Goal: Communication & Community: Answer question/provide support

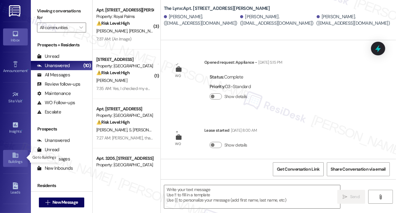
click at [13, 159] on div "Buildings" at bounding box center [15, 161] width 31 height 6
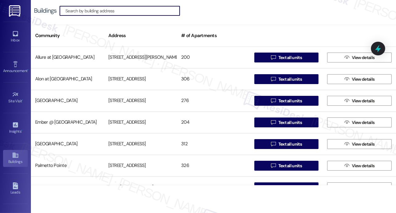
scroll to position [99, 0]
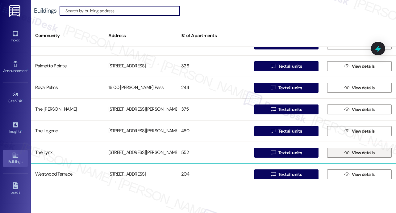
click at [357, 154] on span "View details" at bounding box center [363, 153] width 23 height 6
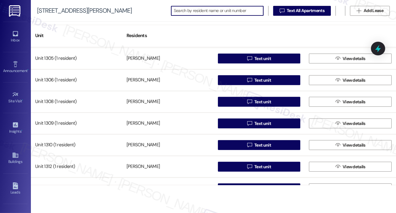
scroll to position [3545, 0]
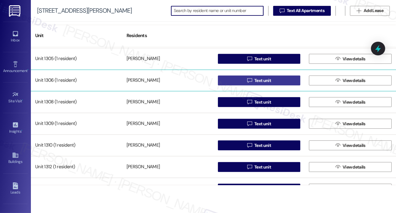
click at [255, 79] on span "Text unit" at bounding box center [263, 80] width 17 height 6
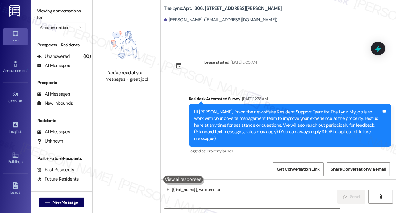
type textarea "Hi {{first_name}}, welcome to"
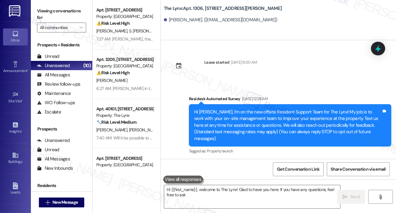
type textarea "Hi {{first_name}}, welcome to The Lynx! Glad to have you here. If you have any …"
click at [16, 157] on icon at bounding box center [15, 155] width 7 height 7
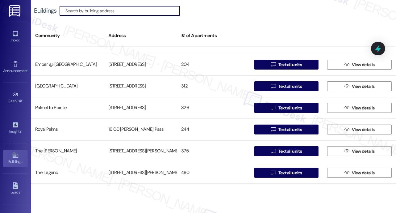
scroll to position [99, 0]
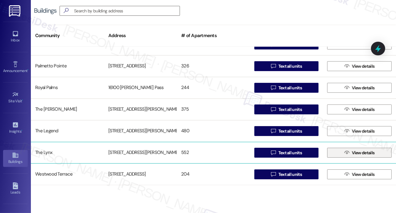
click at [351, 153] on span "View details" at bounding box center [363, 153] width 25 height 6
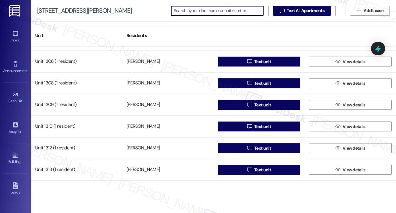
scroll to position [3547, 0]
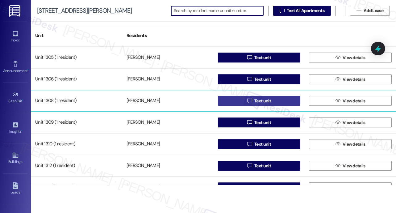
click at [259, 102] on span "Text unit" at bounding box center [263, 101] width 17 height 6
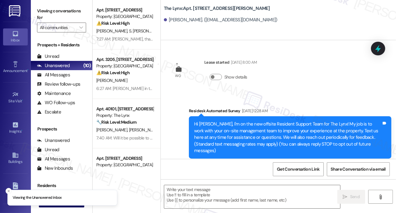
type textarea "Fetching suggested responses. Please feel free to read through the conversation…"
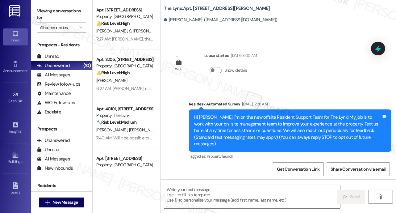
scroll to position [7, 0]
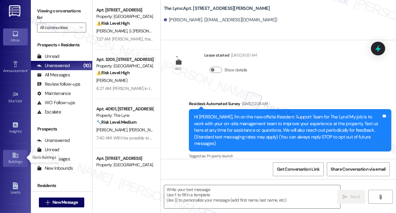
click at [11, 156] on link "Buildings" at bounding box center [15, 158] width 25 height 17
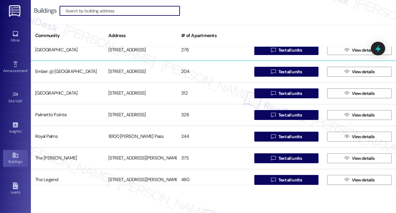
scroll to position [99, 0]
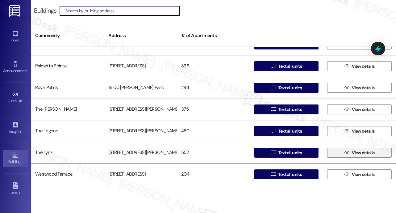
click at [357, 152] on span "View details" at bounding box center [363, 153] width 23 height 6
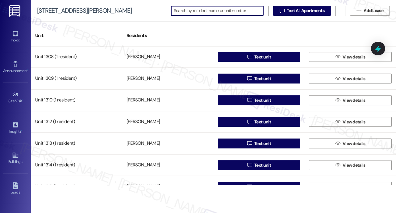
scroll to position [3587, 0]
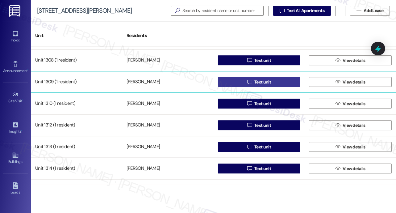
click at [259, 83] on span "Text unit" at bounding box center [263, 82] width 17 height 6
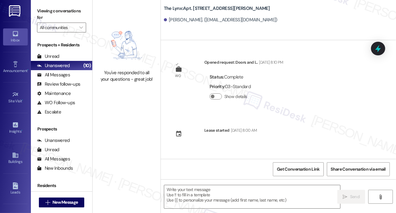
type textarea "Fetching suggested responses. Please feel free to read through the conversation…"
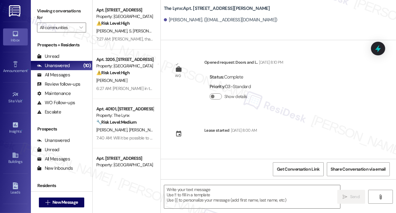
type textarea "Fetching suggested responses. Please feel free to read through the conversation…"
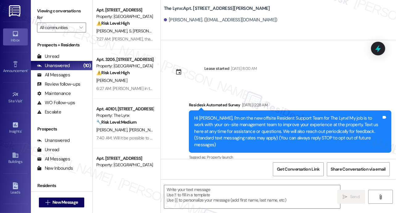
scroll to position [63, 0]
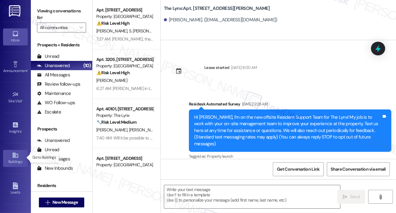
click at [15, 157] on icon at bounding box center [15, 155] width 7 height 7
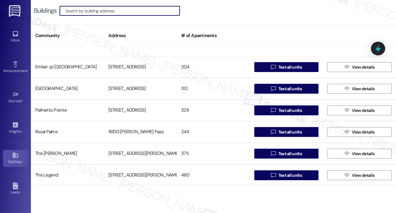
scroll to position [99, 0]
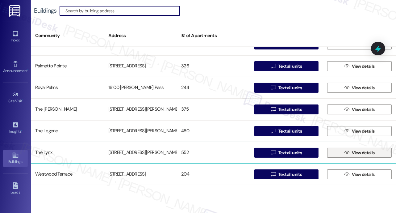
click at [364, 154] on span "View details" at bounding box center [363, 153] width 23 height 6
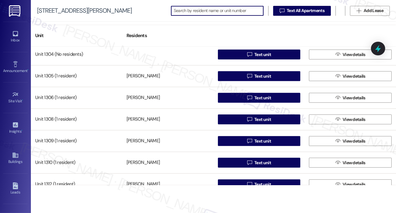
scroll to position [3529, 0]
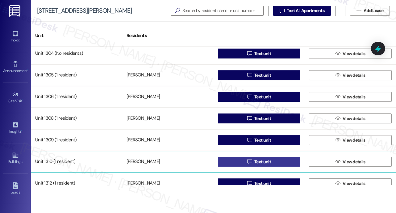
click at [259, 163] on span "Text unit" at bounding box center [263, 161] width 17 height 6
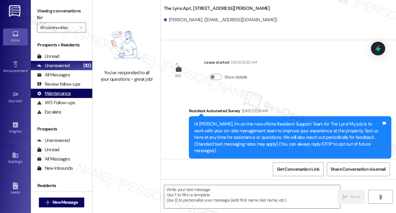
type textarea "Fetching suggested responses. Please feel free to read through the conversation…"
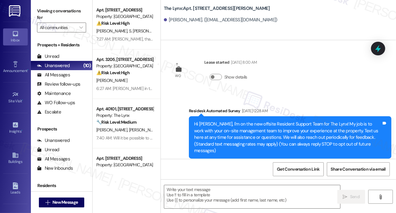
type textarea "Fetching suggested responses. Please feel free to read through the conversation…"
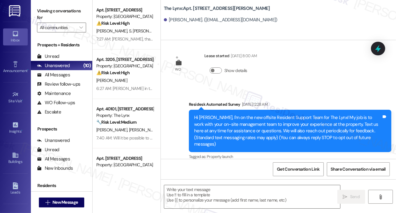
scroll to position [7, 0]
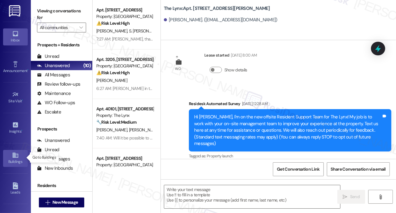
click at [13, 156] on icon at bounding box center [15, 155] width 6 height 5
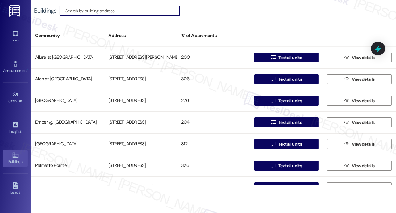
scroll to position [99, 0]
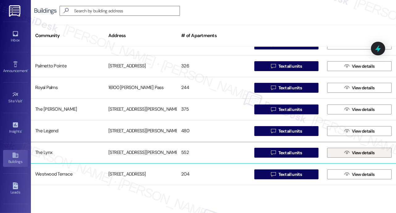
click at [359, 151] on span "View details" at bounding box center [363, 153] width 23 height 6
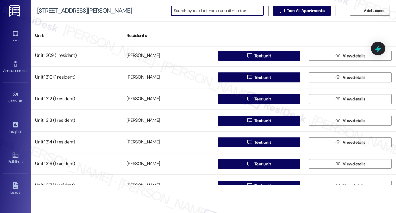
scroll to position [3612, 0]
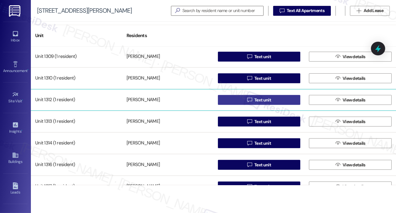
click at [264, 100] on span "Text unit" at bounding box center [263, 100] width 17 height 6
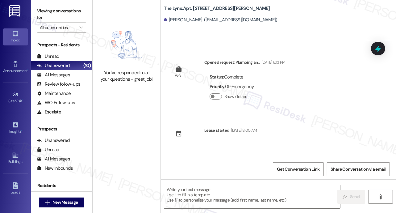
type textarea "Fetching suggested responses. Please feel free to read through the conversation…"
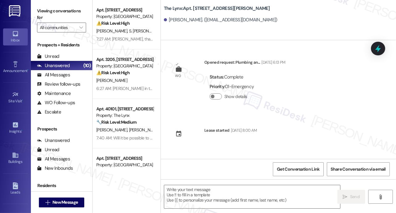
type textarea "Fetching suggested responses. Please feel free to read through the conversation…"
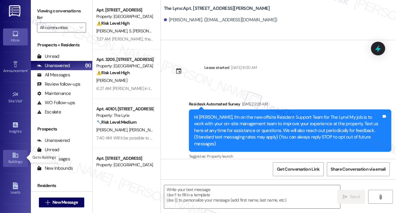
click at [10, 156] on link "Buildings" at bounding box center [15, 158] width 25 height 17
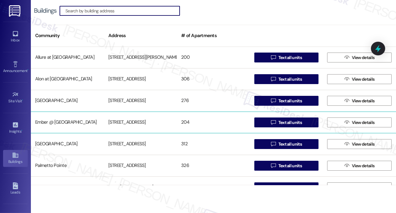
scroll to position [99, 0]
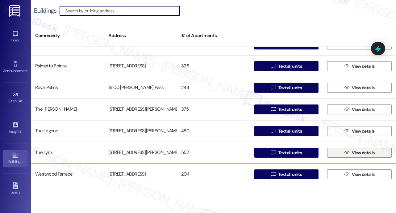
click at [351, 153] on span "View details" at bounding box center [363, 153] width 25 height 6
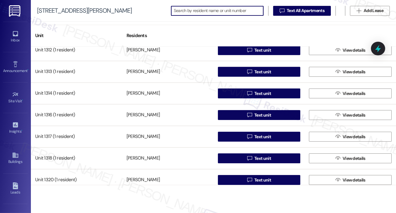
scroll to position [3662, 0]
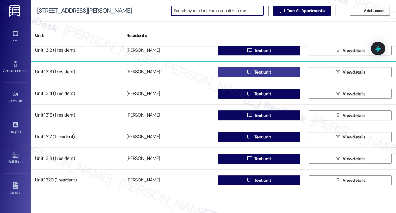
click at [262, 74] on span "Text unit" at bounding box center [263, 72] width 17 height 6
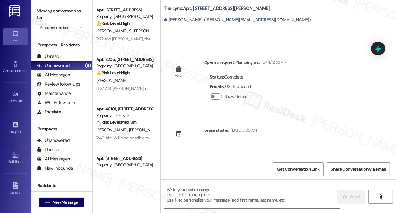
scroll to position [63, 0]
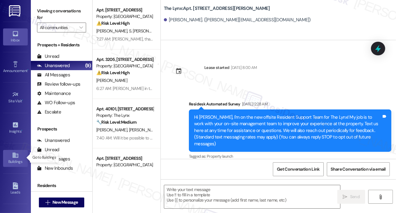
click at [12, 154] on icon at bounding box center [15, 155] width 7 height 7
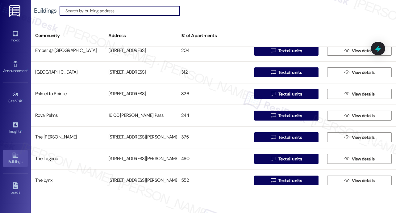
scroll to position [99, 0]
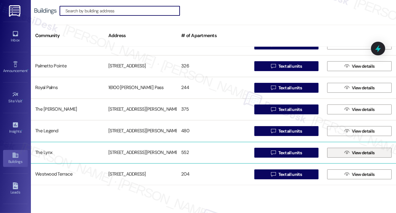
click at [355, 154] on span "View details" at bounding box center [363, 153] width 23 height 6
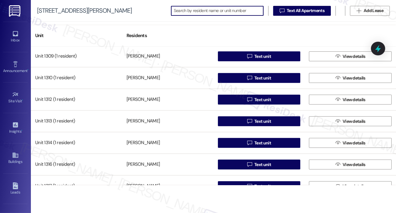
scroll to position [3634, 0]
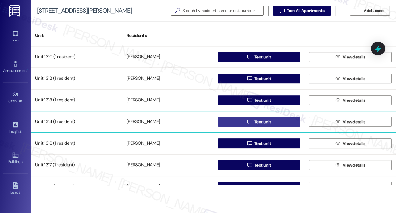
click at [260, 123] on span "Text unit" at bounding box center [263, 122] width 17 height 6
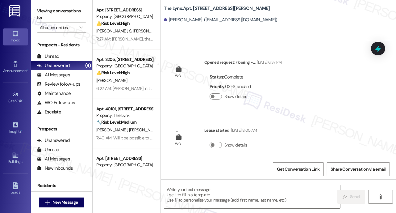
type textarea "Fetching suggested responses. Please feel free to read through the conversation…"
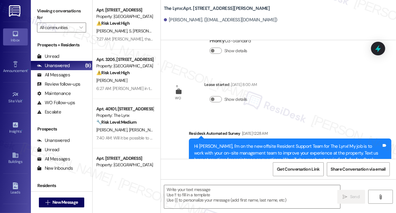
scroll to position [75, 0]
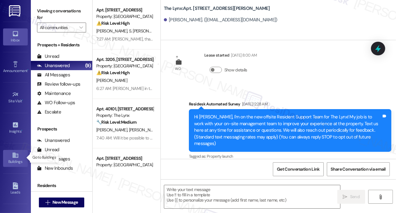
click at [14, 154] on icon at bounding box center [15, 155] width 7 height 7
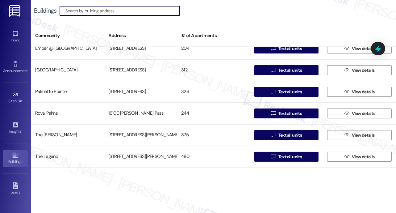
scroll to position [99, 0]
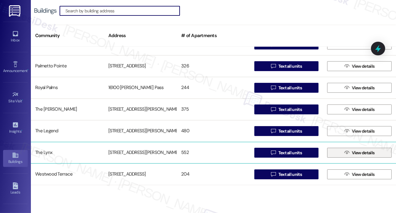
click at [357, 155] on span "View details" at bounding box center [363, 153] width 23 height 6
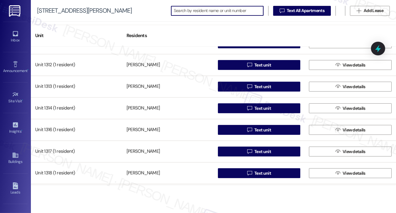
scroll to position [3648, 0]
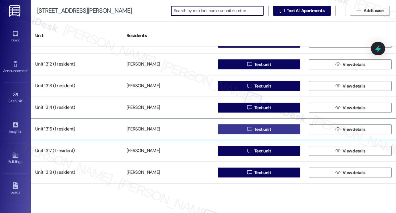
click at [258, 130] on span "Text unit" at bounding box center [263, 129] width 17 height 6
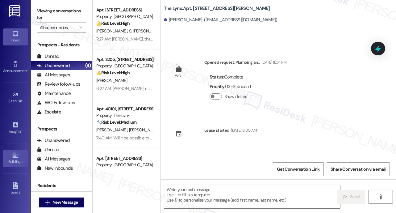
type textarea "Fetching suggested responses. Please feel free to read through the conversation…"
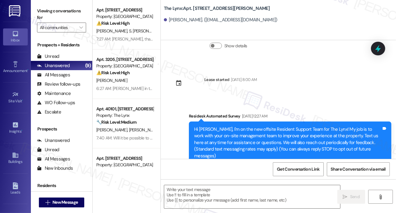
scroll to position [63, 0]
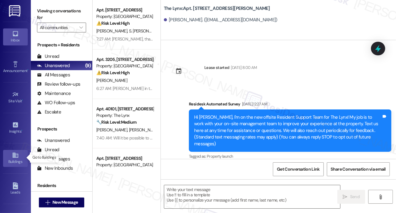
click at [12, 155] on icon at bounding box center [15, 155] width 7 height 7
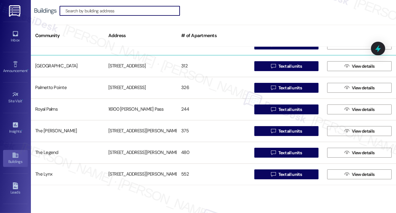
scroll to position [99, 0]
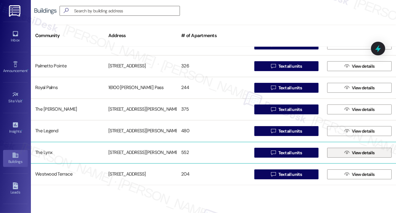
click at [351, 154] on span "View details" at bounding box center [363, 153] width 25 height 6
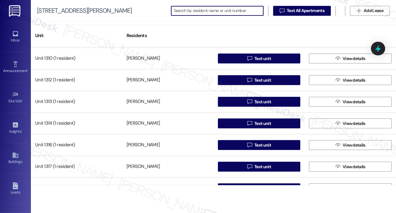
scroll to position [3633, 0]
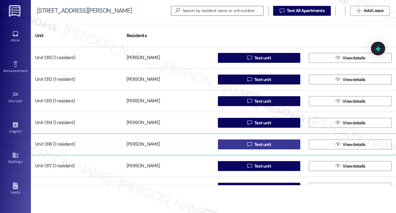
click at [255, 146] on span "Text unit" at bounding box center [263, 144] width 17 height 6
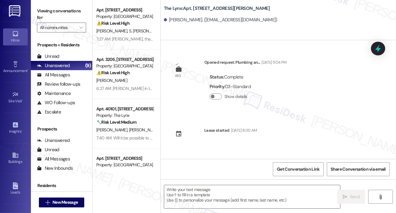
type textarea "Fetching suggested responses. Please feel free to read through the conversation…"
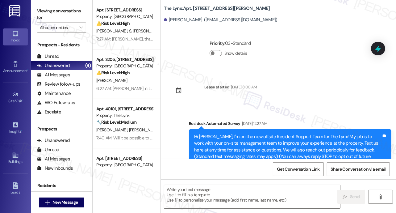
scroll to position [63, 0]
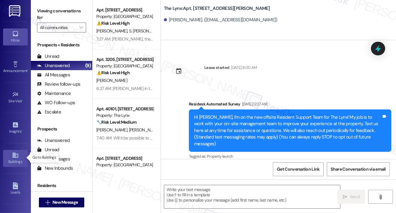
click at [14, 153] on icon at bounding box center [15, 155] width 6 height 5
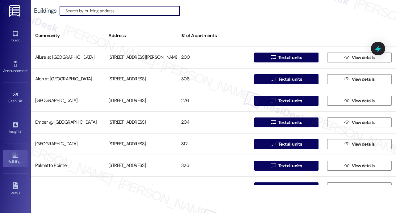
scroll to position [99, 0]
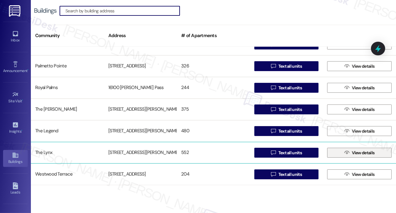
click at [348, 154] on span " View details" at bounding box center [360, 152] width 32 height 9
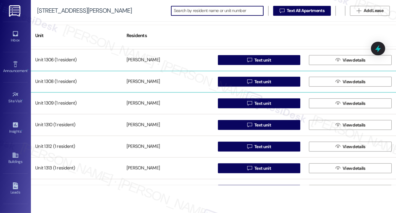
scroll to position [3641, 0]
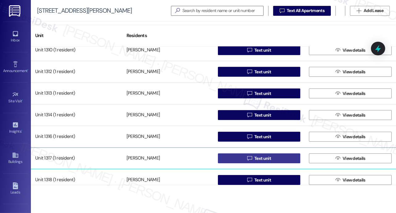
click at [255, 159] on span "Text unit" at bounding box center [263, 158] width 17 height 6
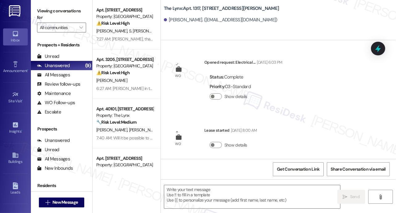
type textarea "Fetching suggested responses. Please feel free to read through the conversation…"
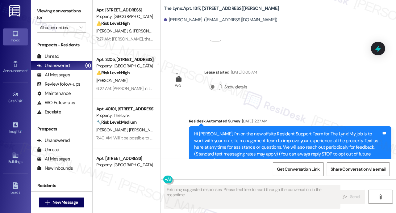
scroll to position [75, 0]
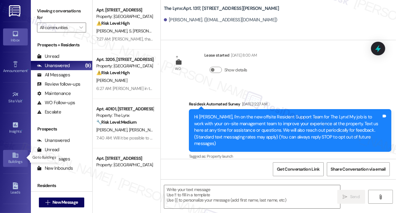
click at [12, 156] on icon at bounding box center [15, 155] width 7 height 7
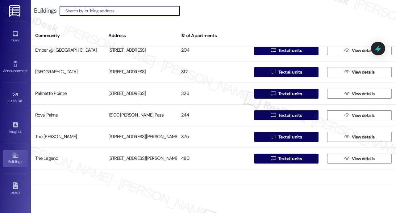
scroll to position [99, 0]
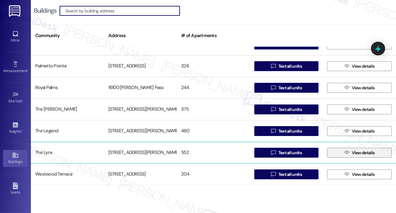
click at [351, 154] on span "View details" at bounding box center [363, 153] width 25 height 6
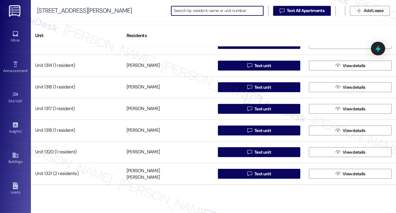
scroll to position [3693, 0]
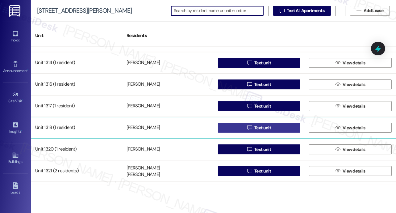
click at [261, 127] on span "Text unit" at bounding box center [263, 128] width 17 height 6
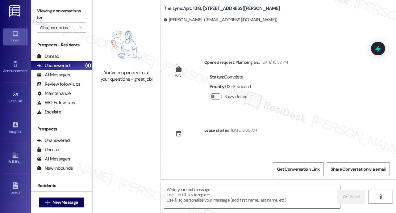
type textarea "Fetching suggested responses. Please feel free to read through the conversation…"
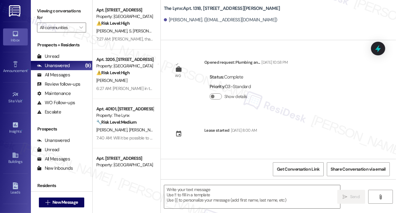
type textarea "Fetching suggested responses. Please feel free to read through the conversation…"
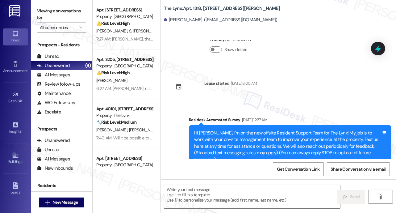
scroll to position [63, 0]
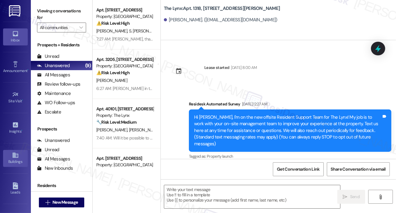
click at [12, 157] on icon at bounding box center [15, 155] width 7 height 7
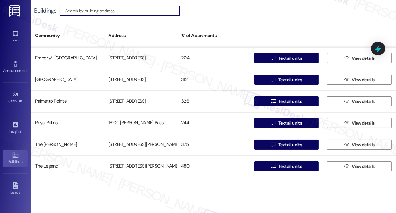
scroll to position [99, 0]
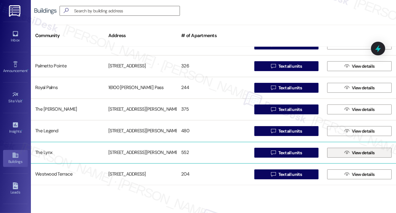
click at [352, 153] on span "View details" at bounding box center [363, 153] width 23 height 6
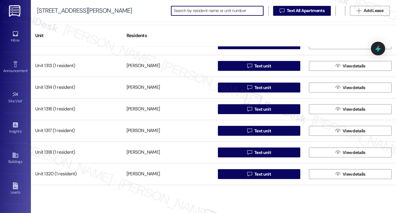
scroll to position [3687, 0]
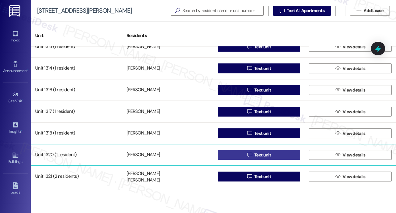
click at [264, 157] on span "Text unit" at bounding box center [263, 155] width 17 height 6
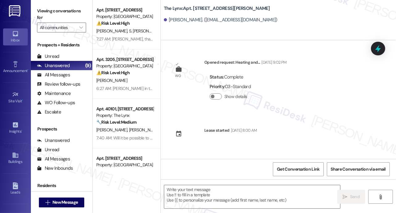
type textarea "Fetching suggested responses. Please feel free to read through the conversation…"
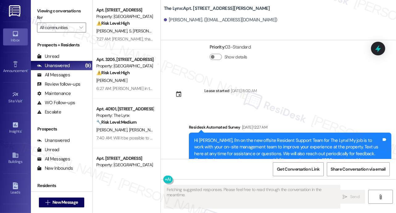
scroll to position [63, 0]
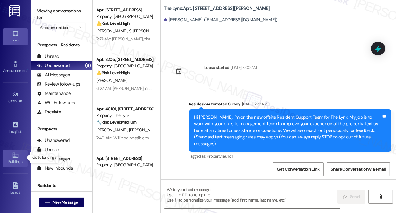
click at [12, 156] on icon at bounding box center [15, 155] width 6 height 5
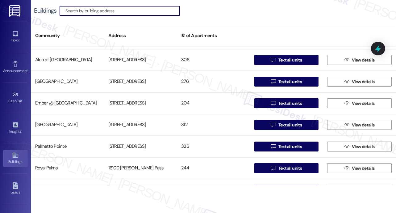
scroll to position [99, 0]
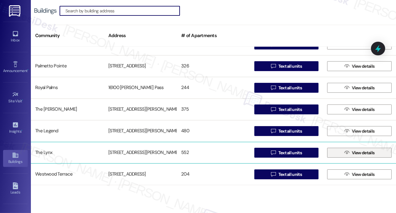
click at [353, 151] on span "View details" at bounding box center [363, 153] width 23 height 6
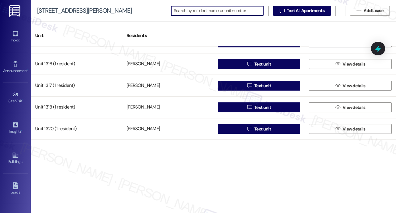
scroll to position [3714, 0]
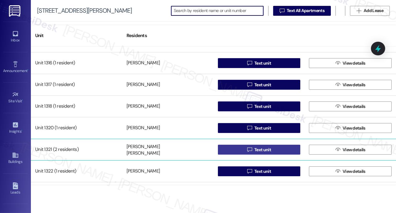
click at [255, 148] on span "Text unit" at bounding box center [263, 149] width 17 height 6
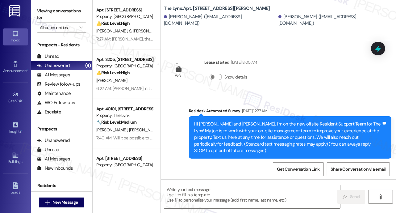
type textarea "Fetching suggested responses. Please feel free to read through the conversation…"
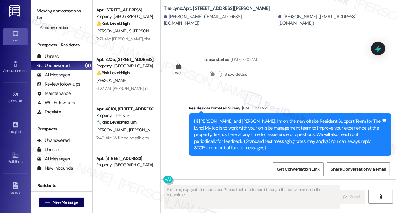
scroll to position [7, 0]
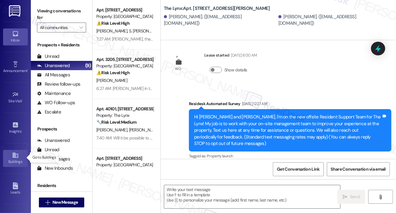
click at [13, 158] on div "Buildings" at bounding box center [15, 161] width 31 height 6
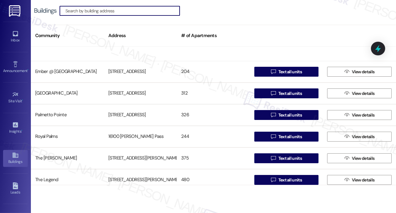
scroll to position [99, 0]
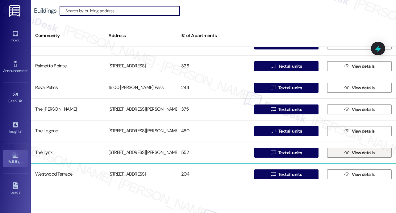
click at [361, 151] on span "View details" at bounding box center [363, 153] width 23 height 6
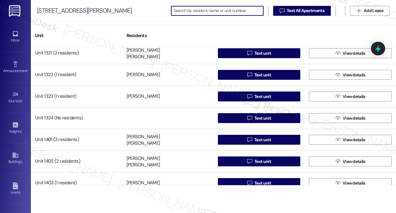
scroll to position [3807, 0]
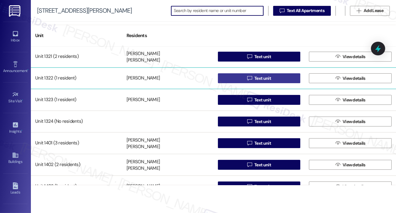
click at [260, 78] on span "Text unit" at bounding box center [263, 78] width 17 height 6
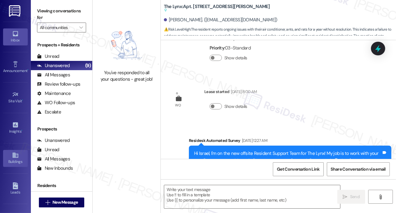
scroll to position [152, 0]
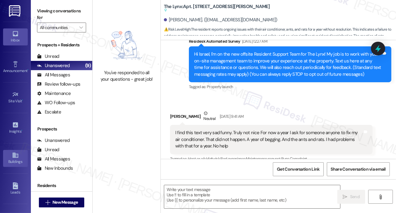
type textarea "Fetching suggested responses. Please feel free to read through the conversation…"
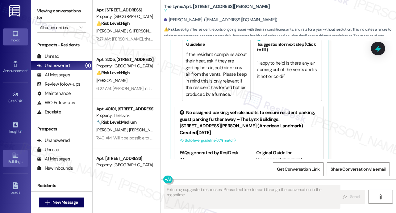
scroll to position [333, 0]
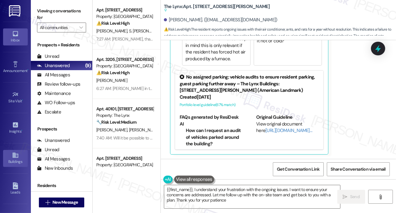
type textarea "{{first_name}}, I understand your frustration with the ongoing issues. I want t…"
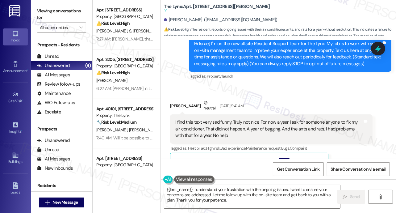
scroll to position [161, 0]
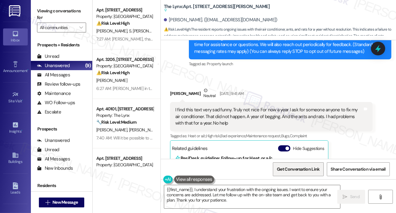
click at [289, 169] on span "Get Conversation Link" at bounding box center [298, 169] width 43 height 6
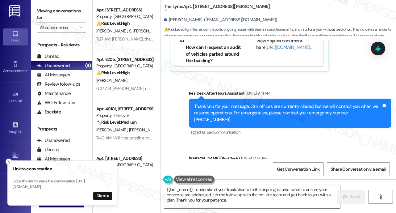
scroll to position [316, 0]
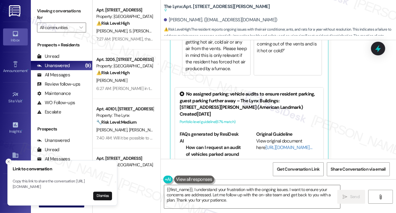
click at [9, 161] on line "Close toast" at bounding box center [9, 162] width 2 height 2
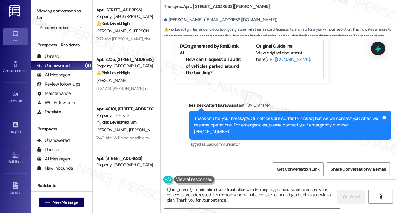
scroll to position [457, 0]
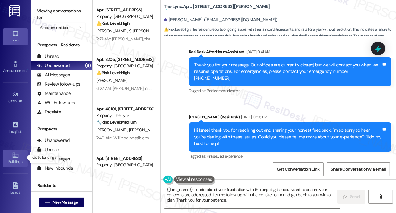
click at [15, 157] on icon at bounding box center [15, 155] width 7 height 7
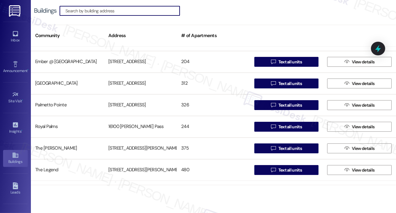
scroll to position [99, 0]
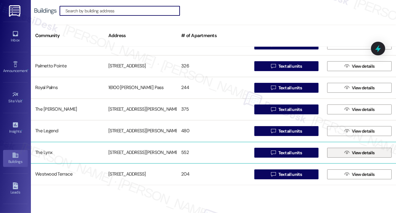
click at [357, 154] on span "View details" at bounding box center [363, 153] width 23 height 6
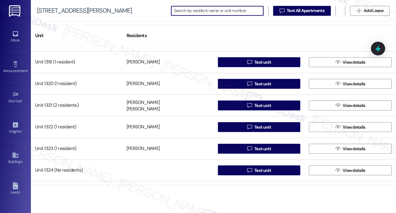
scroll to position [3768, 0]
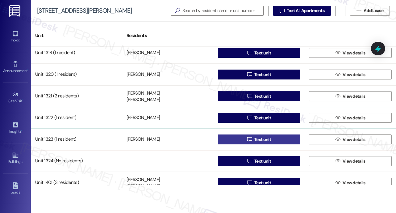
click at [260, 139] on span "Text unit" at bounding box center [263, 139] width 17 height 6
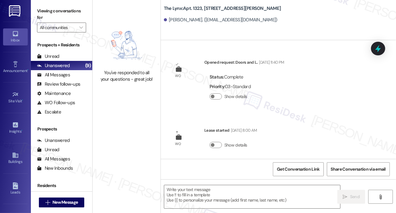
type textarea "Fetching suggested responses. Please feel free to read through the conversation…"
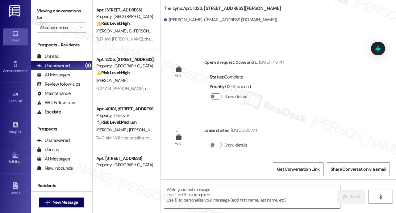
type textarea "Fetching suggested responses. Please feel free to read through the conversation…"
click at [17, 154] on icon at bounding box center [15, 155] width 7 height 7
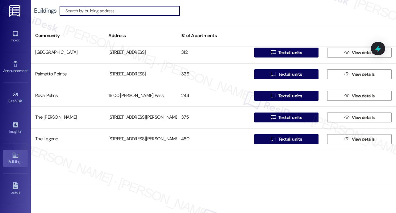
scroll to position [99, 0]
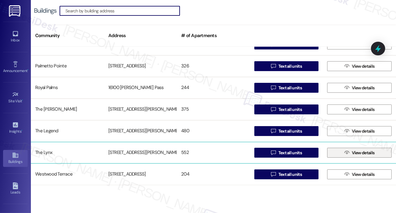
click at [359, 151] on span "View details" at bounding box center [363, 153] width 23 height 6
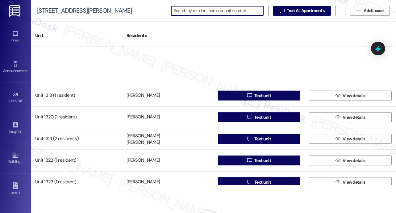
scroll to position [3806, 0]
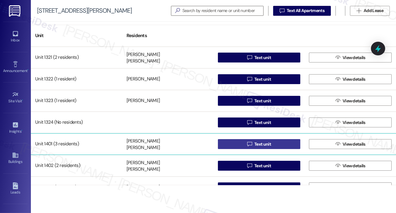
click at [256, 144] on span "Text unit" at bounding box center [263, 144] width 17 height 6
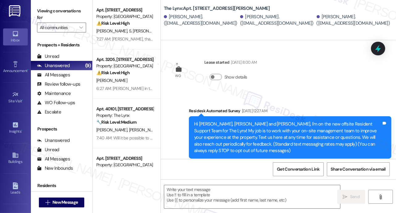
type textarea "Fetching suggested responses. Please feel free to read through the conversation…"
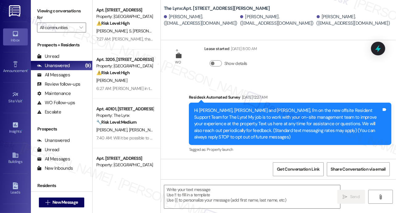
scroll to position [14, 0]
click at [15, 156] on icon at bounding box center [15, 155] width 7 height 7
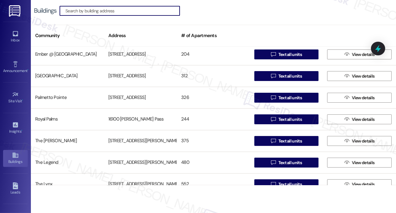
scroll to position [99, 0]
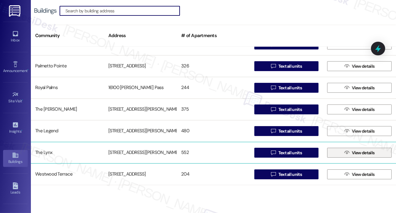
click at [348, 154] on span " View details" at bounding box center [360, 152] width 32 height 9
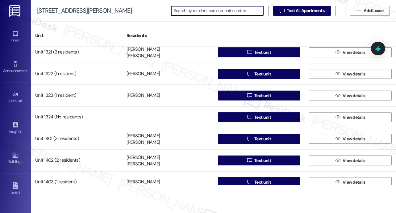
scroll to position [3812, 0]
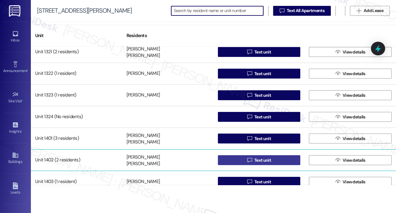
click at [264, 159] on span "Text unit" at bounding box center [263, 160] width 17 height 6
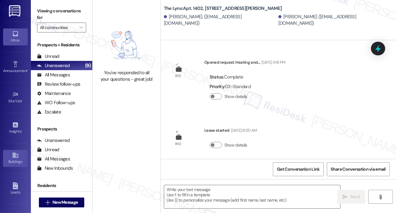
type textarea "Fetching suggested responses. Please feel free to read through the conversation…"
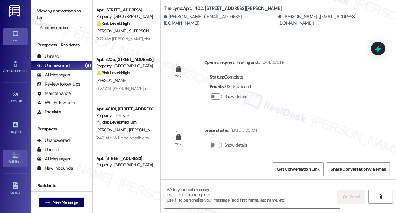
type textarea "Fetching suggested responses. Please feel free to read through the conversation…"
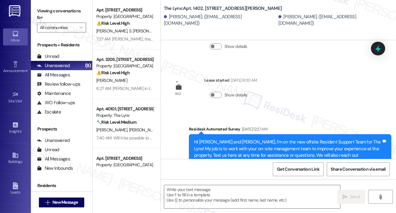
scroll to position [75, 0]
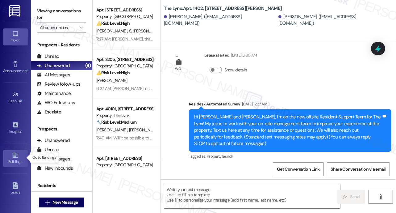
click at [14, 155] on icon at bounding box center [15, 155] width 6 height 5
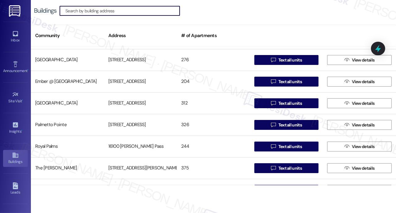
scroll to position [99, 0]
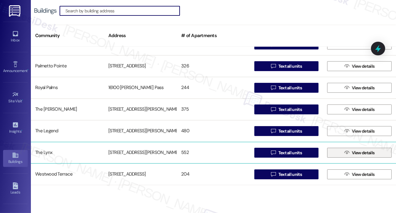
click at [358, 153] on span "View details" at bounding box center [363, 153] width 23 height 6
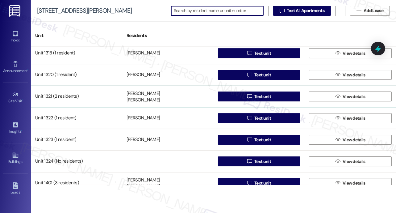
scroll to position [3856, 0]
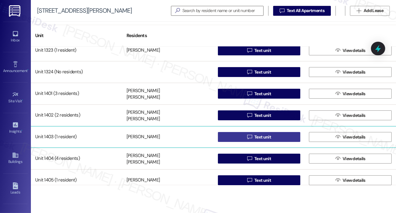
click at [264, 136] on span "Text unit" at bounding box center [263, 137] width 17 height 6
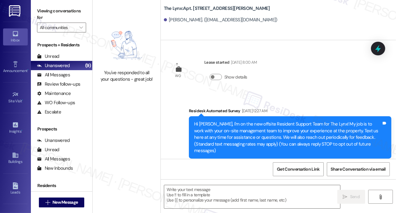
type textarea "Fetching suggested responses. Please feel free to read through the conversation…"
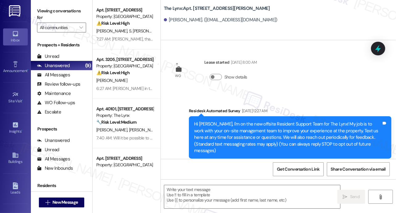
type textarea "Fetching suggested responses. Please feel free to read through the conversation…"
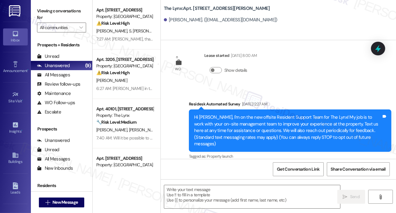
scroll to position [7, 0]
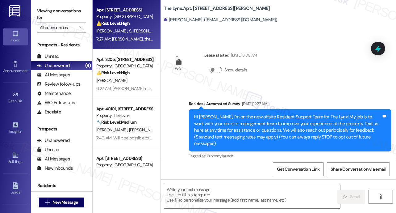
click at [140, 39] on div "7:27 AM: [PERSON_NAME], thank you 7:27 AM: [PERSON_NAME], thank you" at bounding box center [129, 39] width 66 height 6
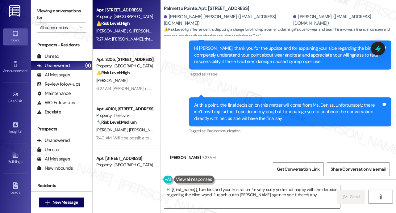
scroll to position [1607, 0]
type textarea "Hi {{first_name}}, I understand your frustration. I'm very sorry you're not hap…"
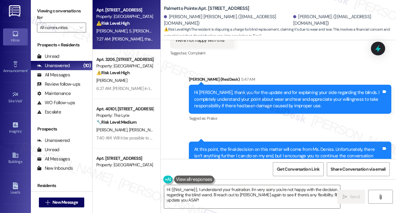
scroll to position [1501, 0]
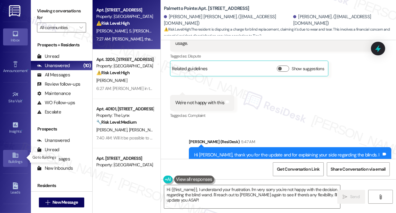
click at [13, 154] on icon at bounding box center [15, 155] width 6 height 5
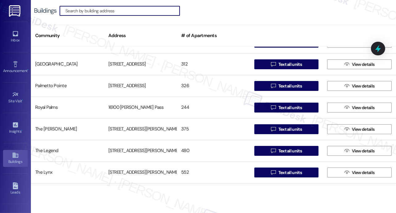
scroll to position [99, 0]
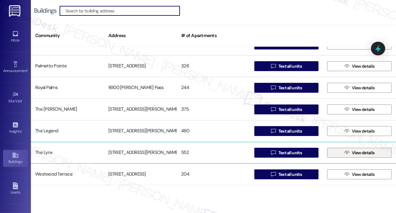
click at [355, 154] on span "View details" at bounding box center [363, 153] width 23 height 6
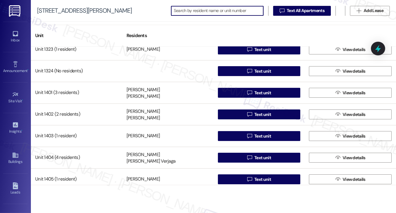
scroll to position [3858, 0]
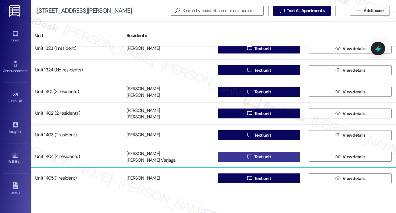
click at [259, 157] on span "Text unit" at bounding box center [263, 157] width 17 height 6
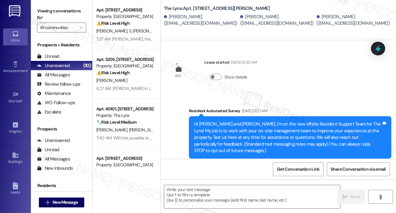
type textarea "Fetching suggested responses. Please feel free to read through the conversation…"
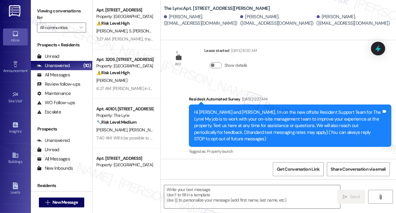
scroll to position [14, 0]
